Goal: Information Seeking & Learning: Learn about a topic

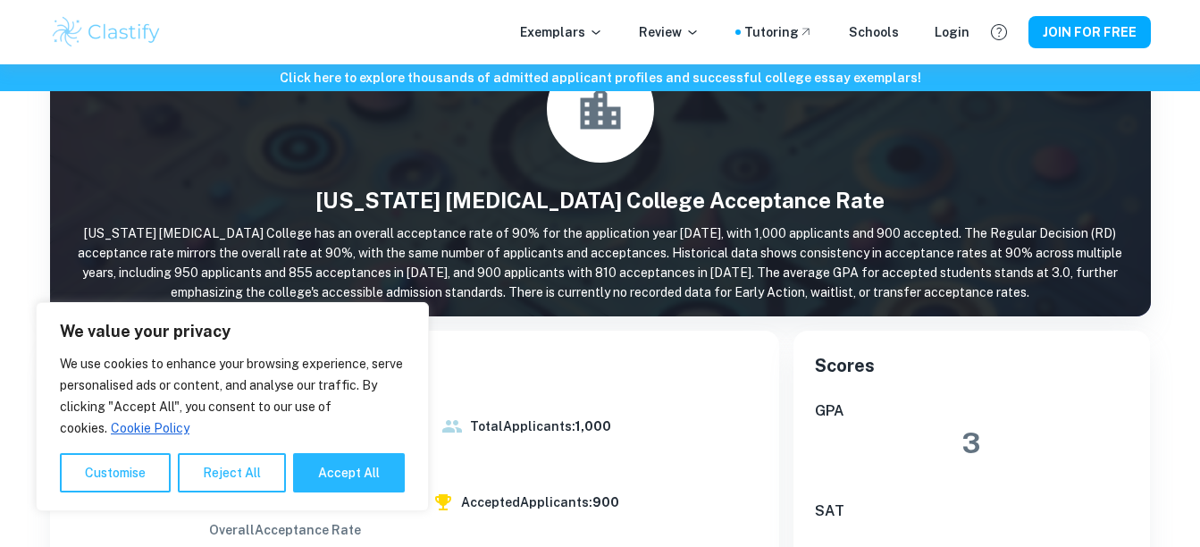
scroll to position [75, 0]
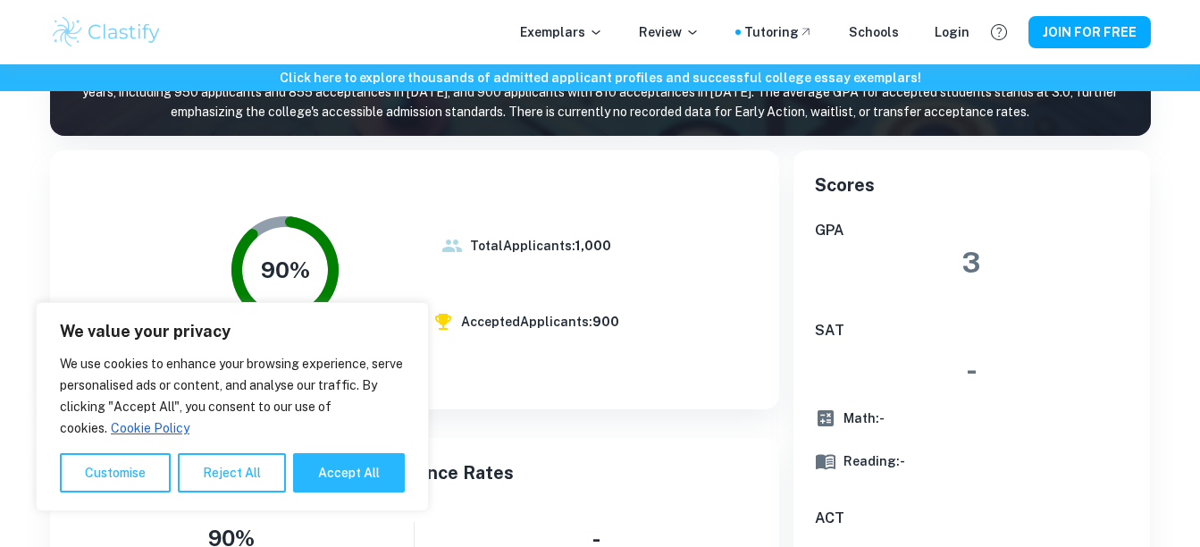
scroll to position [259, 0]
